Goal: Find specific page/section: Find specific page/section

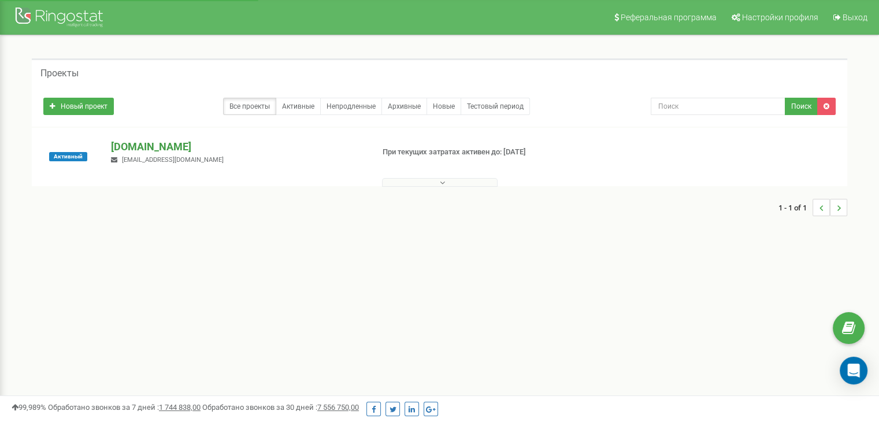
click at [161, 150] on p "[DOMAIN_NAME]" at bounding box center [237, 146] width 253 height 15
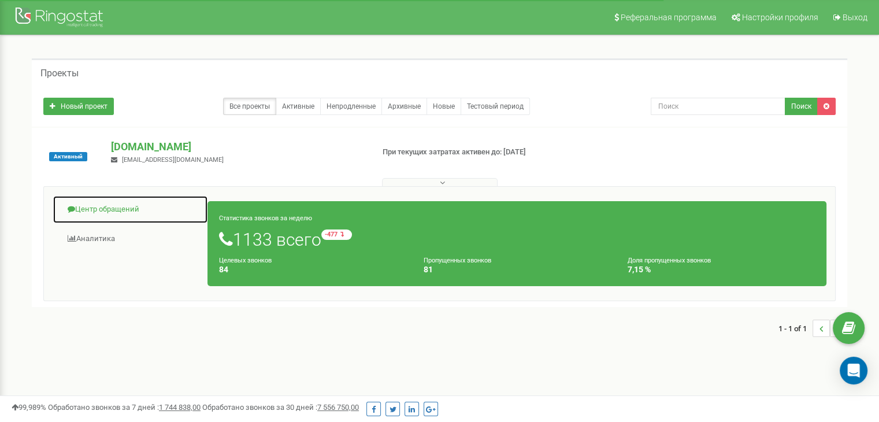
drag, startPoint x: 143, startPoint y: 213, endPoint x: 168, endPoint y: 211, distance: 24.3
click at [143, 213] on link "Центр обращений" at bounding box center [130, 209] width 155 height 28
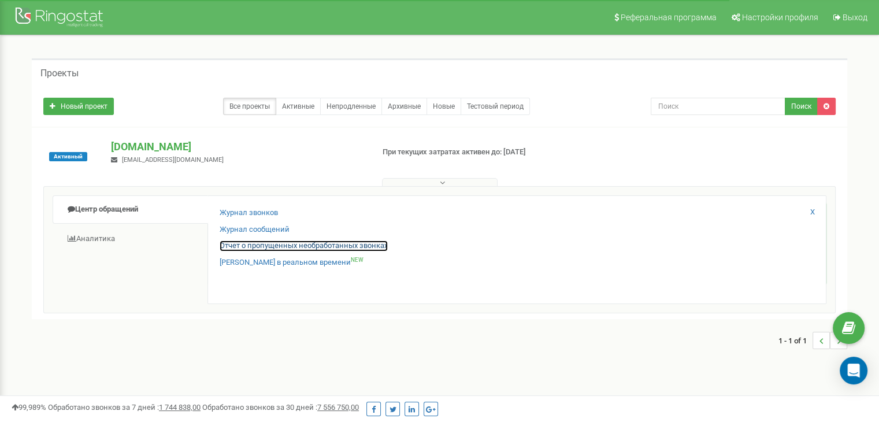
click at [271, 246] on link "Отчет о пропущенных необработанных звонках" at bounding box center [304, 245] width 168 height 11
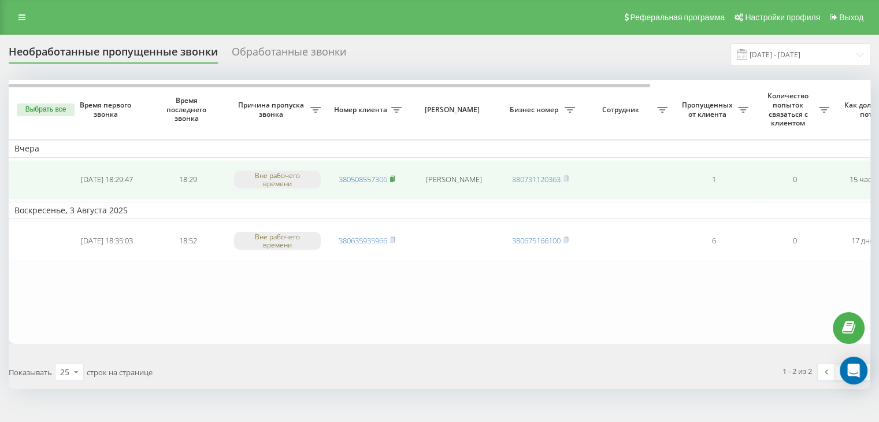
click at [393, 177] on rect at bounding box center [391, 179] width 3 height 5
